Goal: Task Accomplishment & Management: Manage account settings

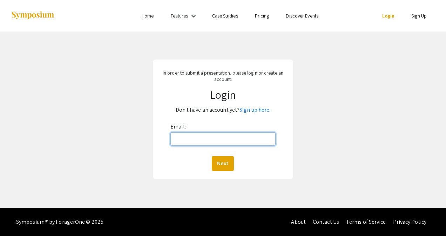
click at [233, 137] on input "Email:" at bounding box center [223, 139] width 105 height 13
type input "[EMAIL_ADDRESS][DOMAIN_NAME]"
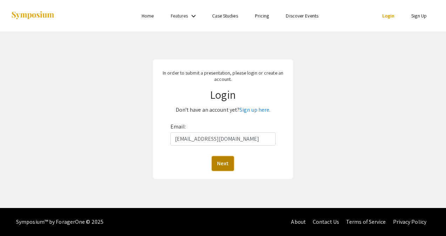
click at [227, 167] on button "Next" at bounding box center [223, 163] width 22 height 15
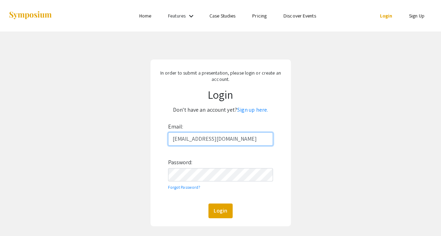
click at [217, 137] on input "[EMAIL_ADDRESS][DOMAIN_NAME]" at bounding box center [220, 139] width 105 height 13
drag, startPoint x: 239, startPoint y: 140, endPoint x: 149, endPoint y: 131, distance: 90.2
click at [149, 131] on div "In order to submit a presentation, please login or create an account. Login Don…" at bounding box center [221, 143] width 452 height 223
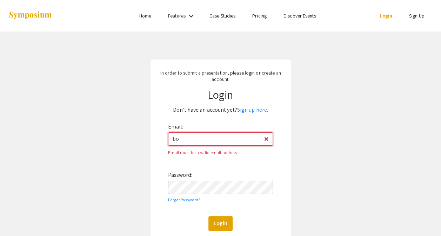
type input "b"
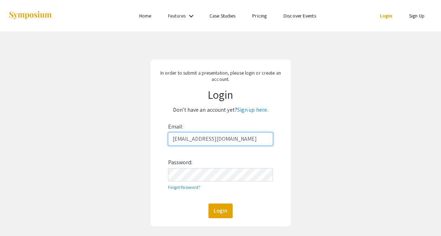
type input "[EMAIL_ADDRESS][DOMAIN_NAME]"
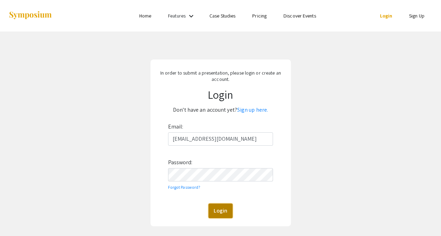
click at [221, 215] on button "Login" at bounding box center [220, 211] width 24 height 15
click at [221, 211] on button "Login" at bounding box center [220, 211] width 24 height 15
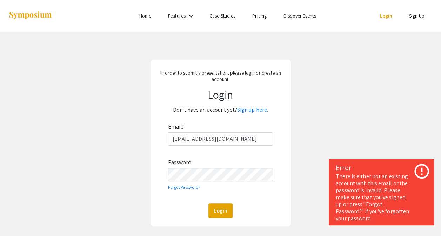
click at [386, 121] on div "In order to submit a presentation, please login or create an account. Login Don…" at bounding box center [221, 143] width 452 height 223
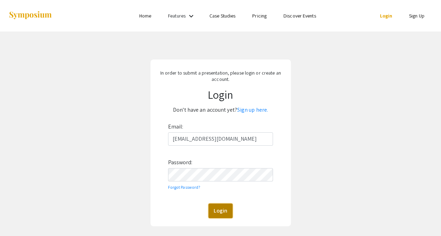
click at [217, 210] on button "Login" at bounding box center [220, 211] width 24 height 15
click at [227, 212] on button "Login" at bounding box center [220, 211] width 24 height 15
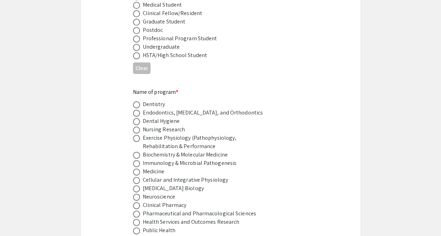
scroll to position [368, 0]
